Goal: Task Accomplishment & Management: Manage account settings

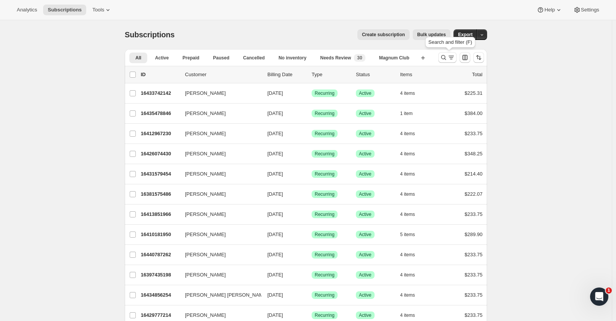
click at [446, 57] on icon "Search and filter results" at bounding box center [443, 57] width 5 height 5
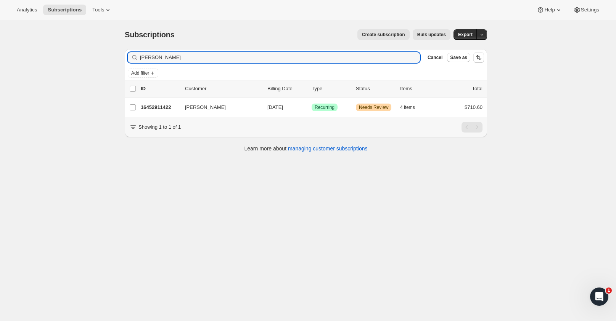
type input "[PERSON_NAME]"
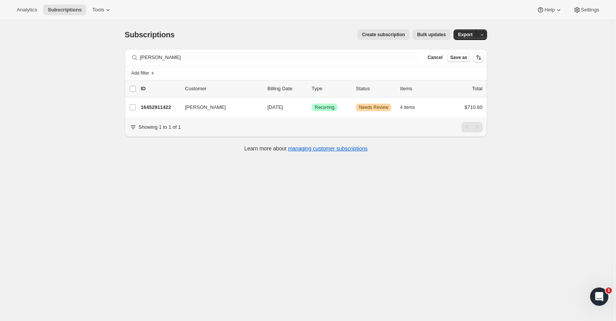
click at [154, 107] on p "16452911422" at bounding box center [160, 108] width 38 height 8
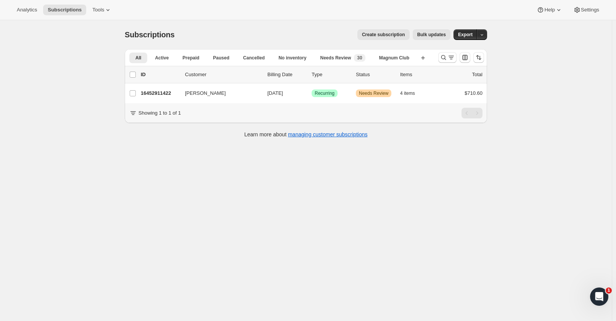
click at [209, 92] on span "[PERSON_NAME]" at bounding box center [205, 94] width 41 height 8
click at [72, 14] on button "Subscriptions" at bounding box center [64, 10] width 43 height 11
click at [62, 8] on span "Subscriptions" at bounding box center [65, 10] width 34 height 6
click at [16, 6] on button "Analytics" at bounding box center [26, 10] width 29 height 11
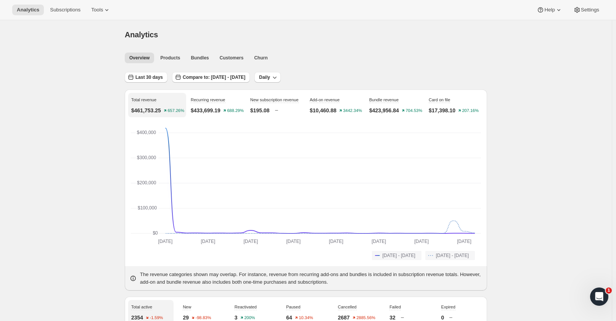
click at [63, 11] on span "Subscriptions" at bounding box center [65, 10] width 31 height 6
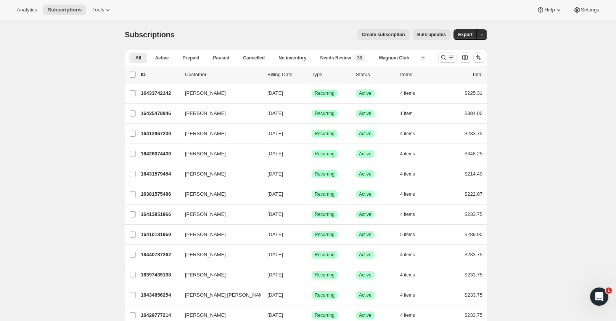
click at [445, 56] on icon "Search and filter results" at bounding box center [444, 58] width 8 height 8
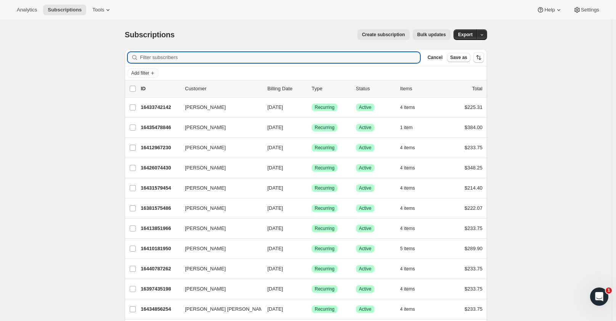
click at [190, 53] on input "Filter subscribers" at bounding box center [280, 57] width 280 height 11
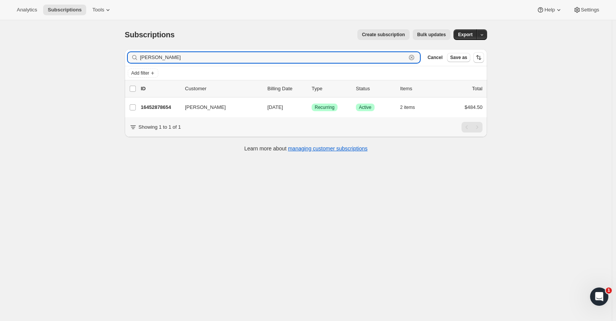
type input "[PERSON_NAME]"
click at [415, 56] on icon "button" at bounding box center [412, 58] width 8 height 8
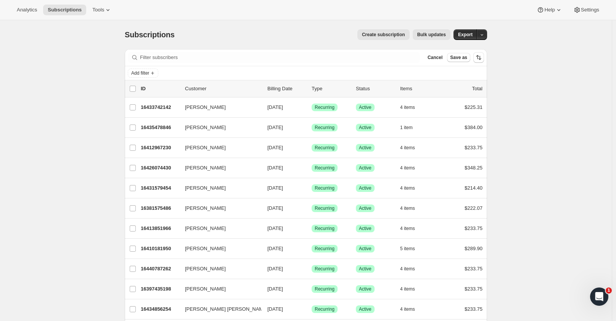
click at [154, 75] on icon "Add filter" at bounding box center [152, 73] width 6 height 6
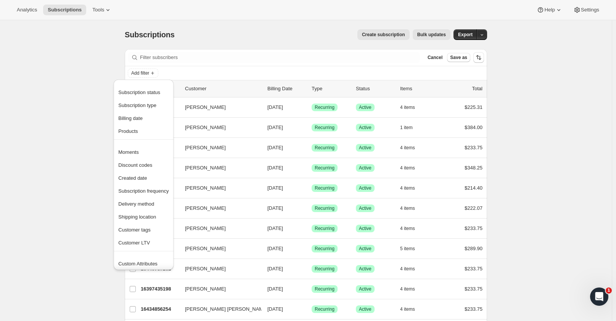
click at [142, 105] on span "Subscription type" at bounding box center [137, 106] width 38 height 6
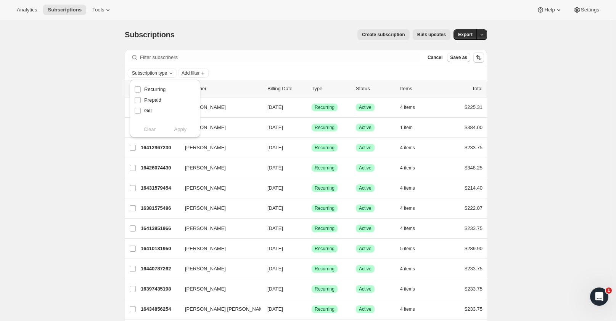
click at [139, 90] on input "Recurring" at bounding box center [138, 90] width 6 height 6
checkbox input "true"
drag, startPoint x: 178, startPoint y: 128, endPoint x: 168, endPoint y: 72, distance: 56.9
click at [177, 127] on span "Apply" at bounding box center [180, 130] width 13 height 8
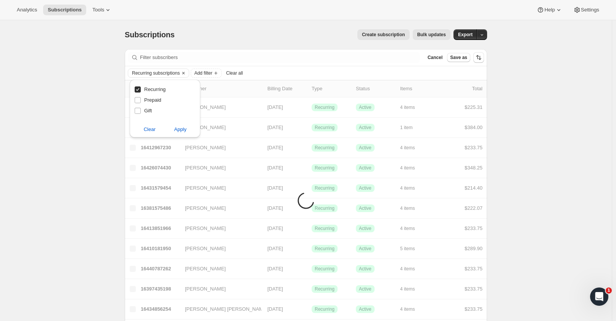
click at [208, 70] on span "Add filter" at bounding box center [203, 73] width 18 height 6
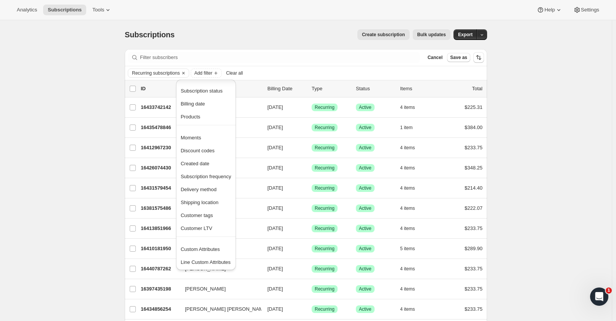
scroll to position [2, 0]
click at [196, 120] on span "Products" at bounding box center [206, 117] width 50 height 8
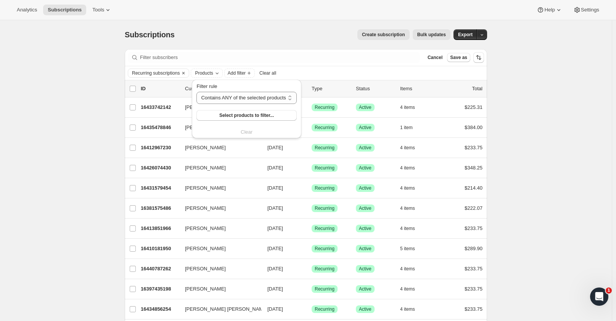
click at [247, 113] on span "Select products to filter..." at bounding box center [246, 115] width 55 height 6
click at [288, 99] on select "Contains ANY of the selected products Contains ALL of the selected products Con…" at bounding box center [246, 98] width 100 height 12
click at [220, 73] on icon "Products" at bounding box center [217, 73] width 6 height 6
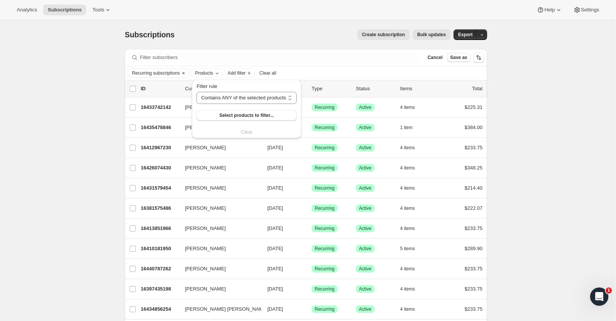
click at [215, 72] on icon "Products" at bounding box center [217, 73] width 6 height 6
click at [204, 72] on span "Products" at bounding box center [204, 73] width 18 height 6
click at [278, 71] on button "Clear all" at bounding box center [267, 73] width 23 height 9
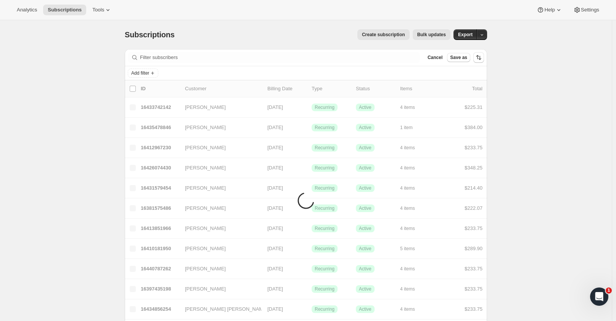
click at [154, 72] on icon "Add filter" at bounding box center [152, 73] width 6 height 6
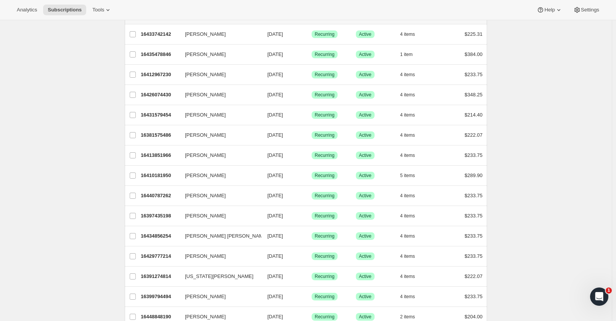
scroll to position [0, 0]
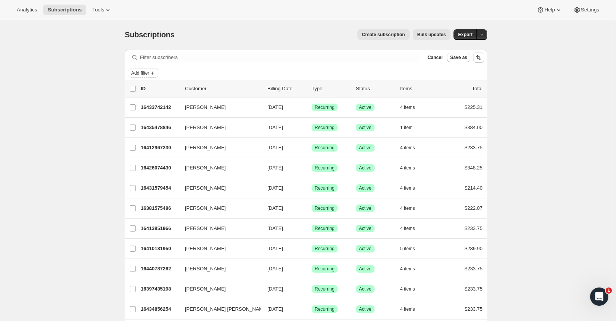
click at [144, 71] on span "Add filter" at bounding box center [140, 73] width 18 height 6
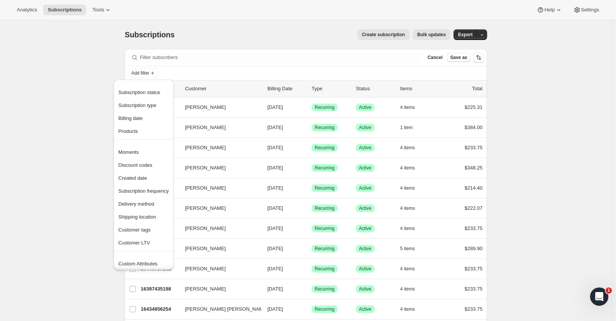
scroll to position [15, 0]
click at [143, 215] on span "Customer tags" at bounding box center [134, 215] width 32 height 6
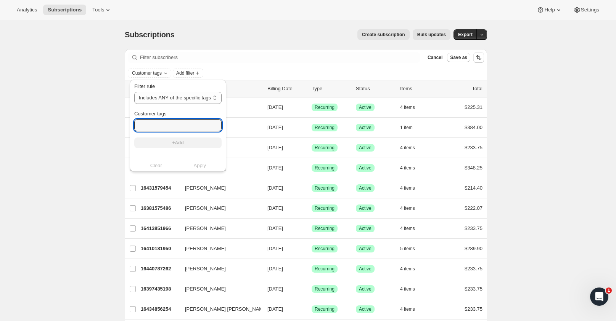
click at [187, 125] on input "Customer tags" at bounding box center [177, 125] width 87 height 12
type input "Legacy"
click at [182, 144] on span "+Add" at bounding box center [177, 143] width 11 height 6
click at [200, 174] on span "Apply" at bounding box center [200, 174] width 13 height 8
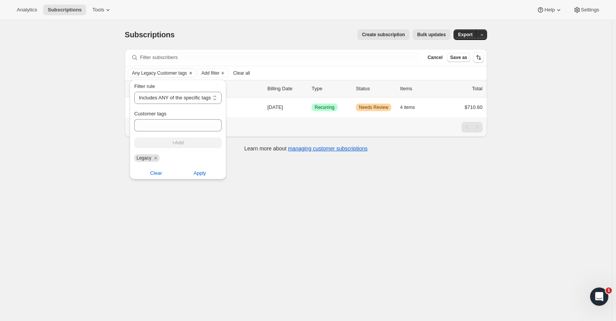
click at [324, 72] on div "Any Legacy Customer tags Add filter Clear all" at bounding box center [306, 73] width 356 height 9
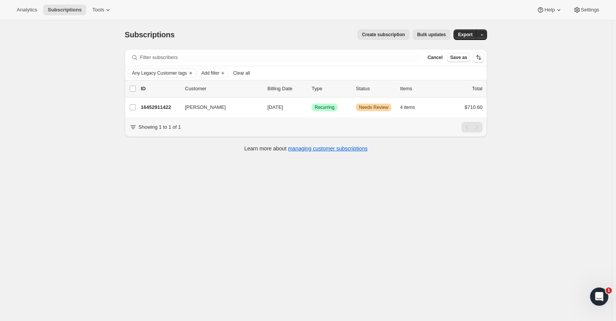
click at [199, 109] on span "[PERSON_NAME]" at bounding box center [205, 108] width 41 height 8
click at [163, 106] on p "16452911422" at bounding box center [160, 108] width 38 height 8
